Goal: Information Seeking & Learning: Learn about a topic

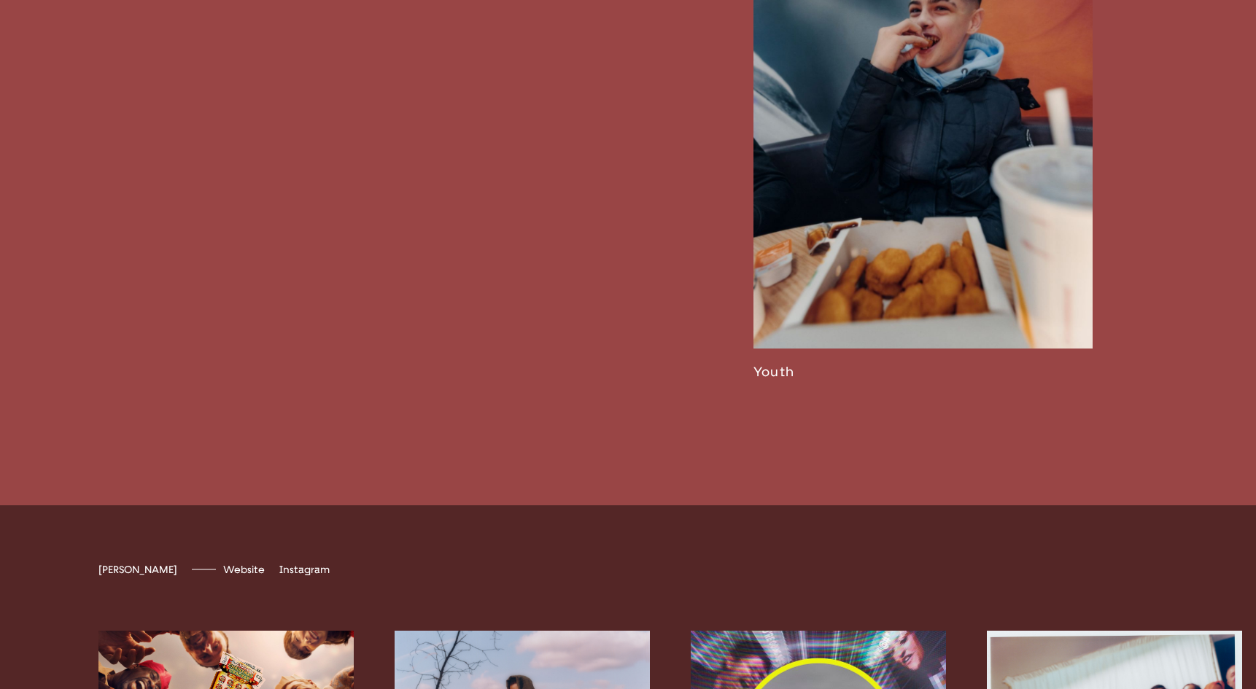
scroll to position [3890, 0]
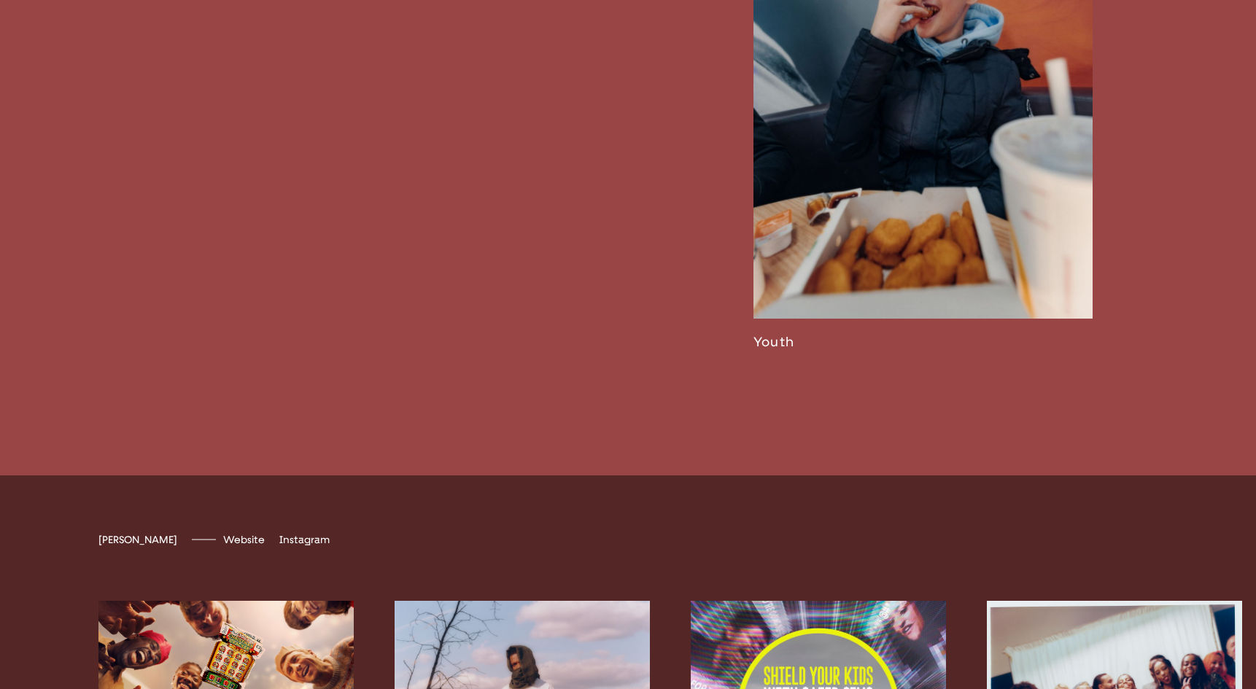
click at [895, 243] on link at bounding box center [922, 108] width 339 height 483
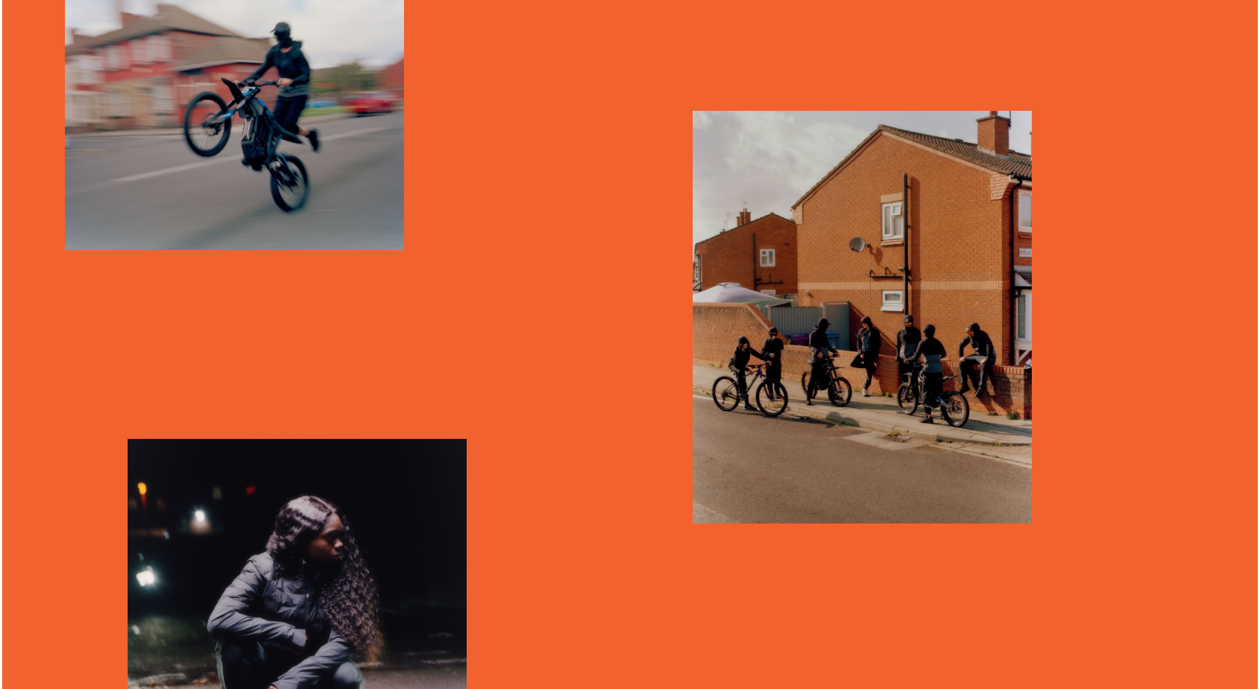
scroll to position [8440, 0]
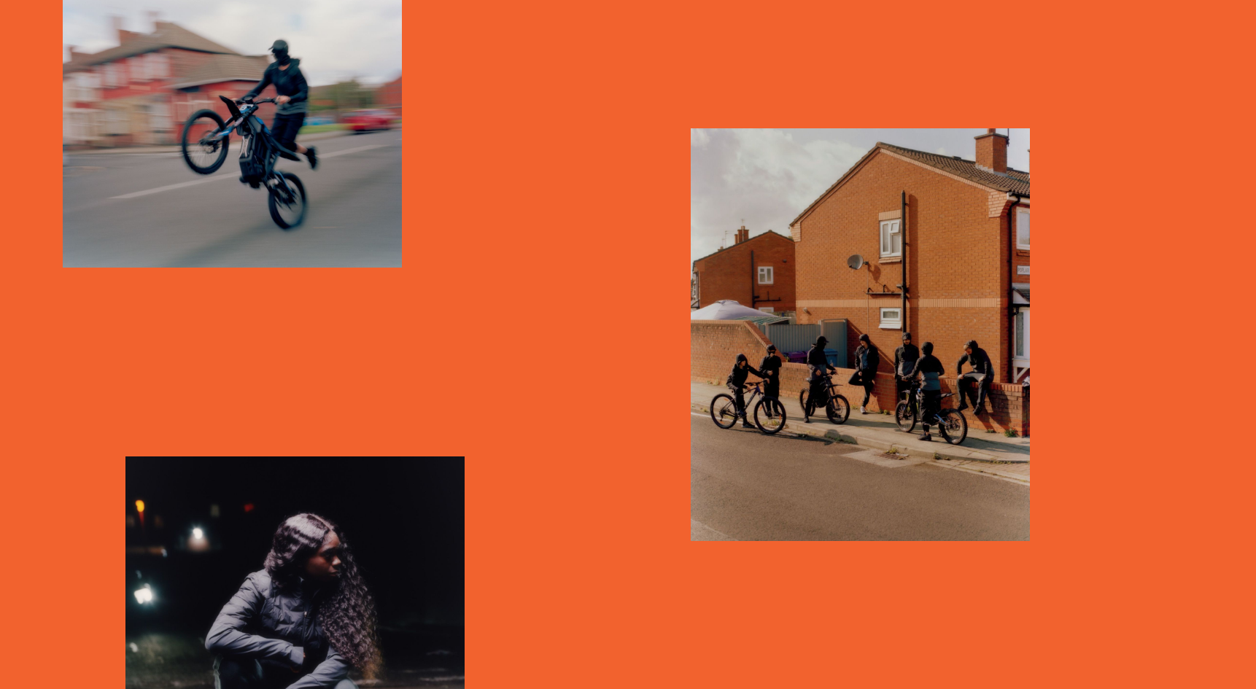
click at [814, 394] on img "button" at bounding box center [860, 334] width 339 height 413
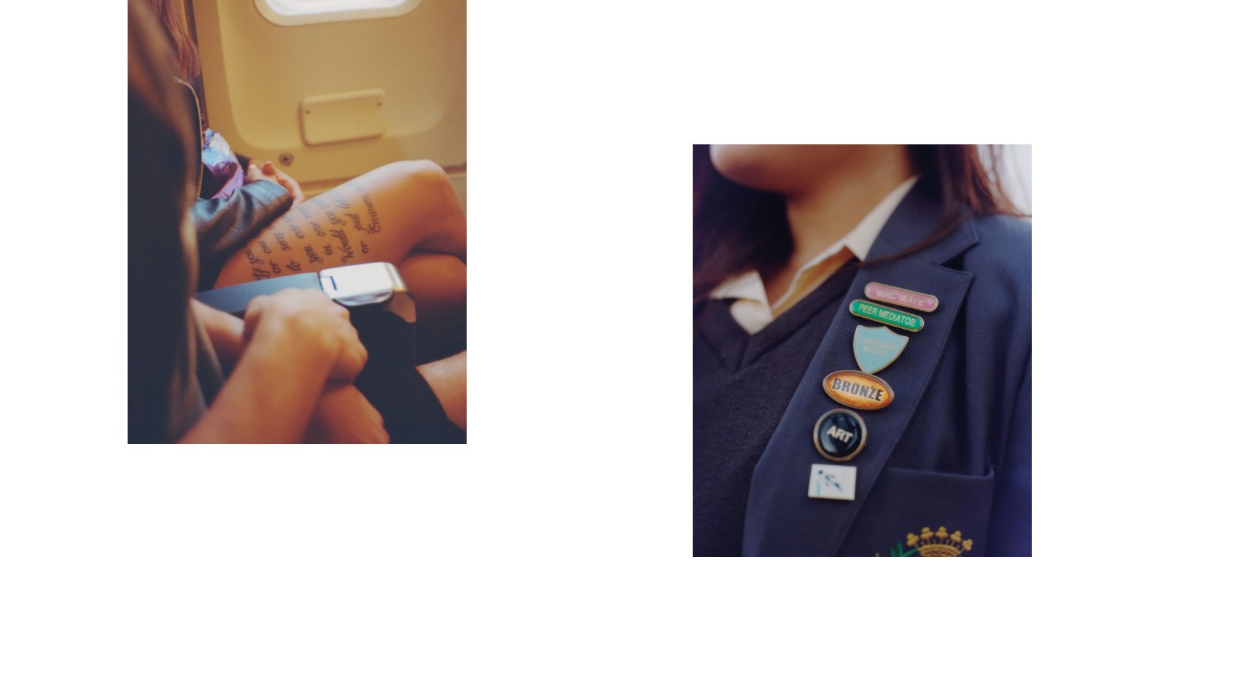
scroll to position [1861, 0]
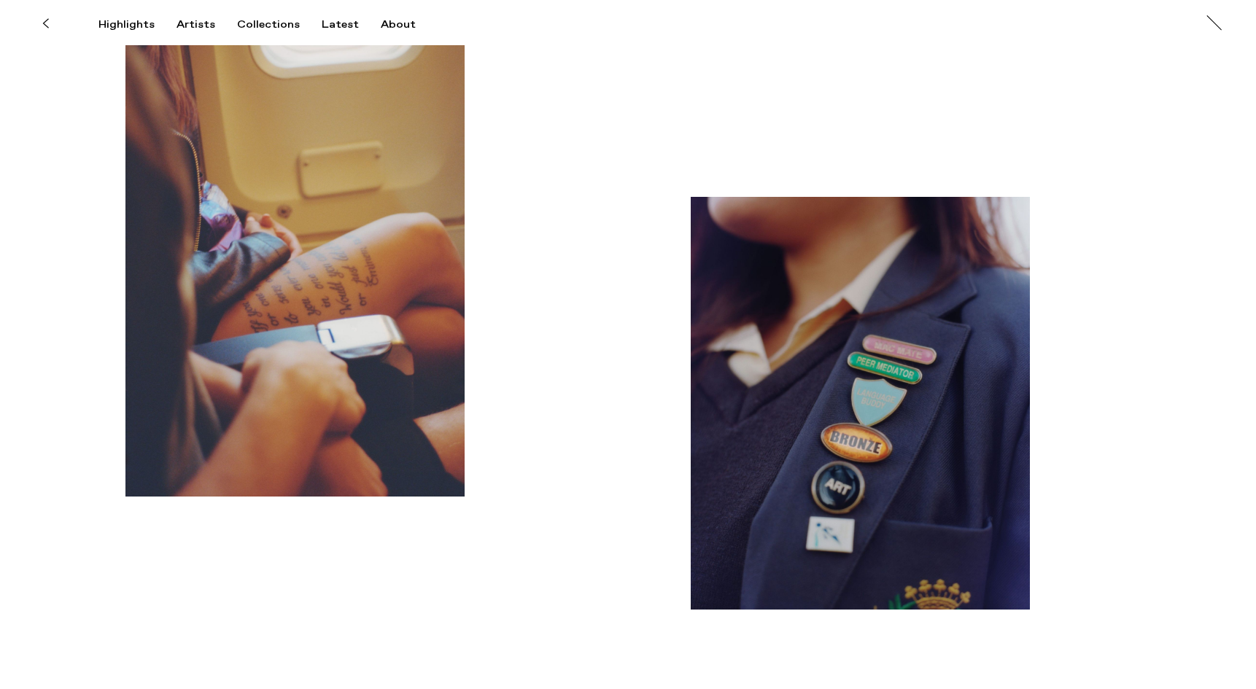
click at [823, 380] on img "button" at bounding box center [860, 403] width 339 height 413
